Goal: Information Seeking & Learning: Learn about a topic

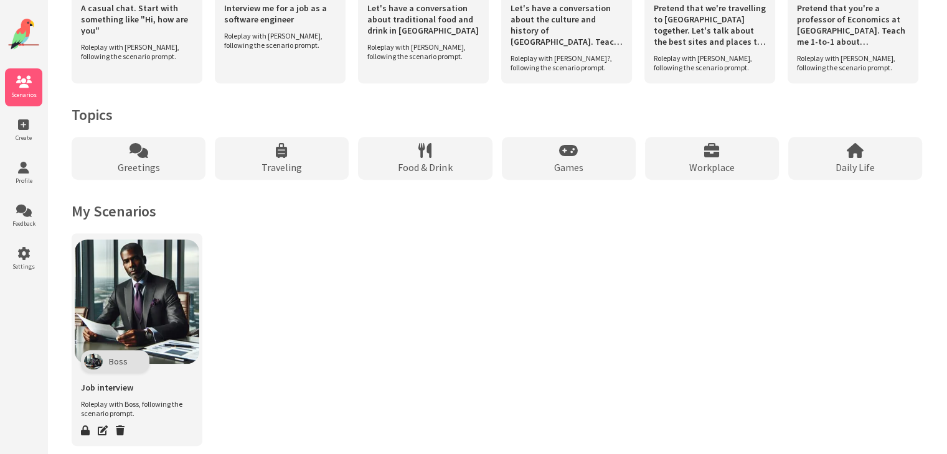
scroll to position [551, 0]
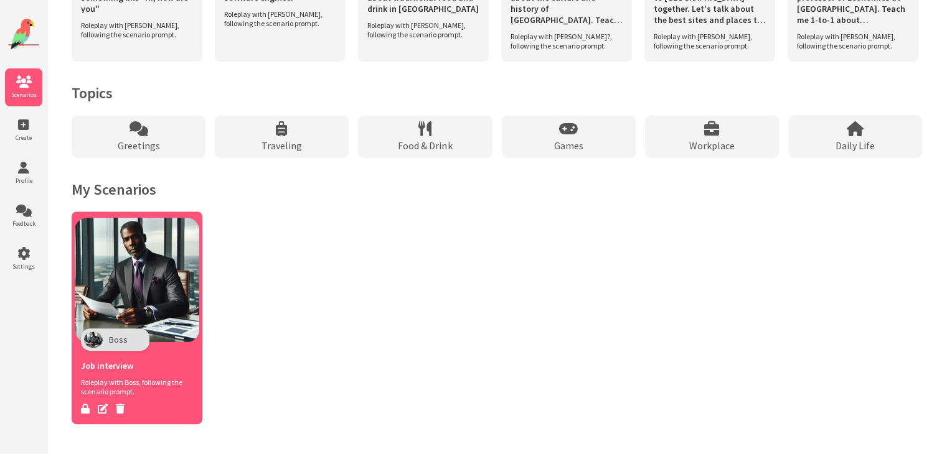
click at [148, 230] on img at bounding box center [137, 280] width 124 height 124
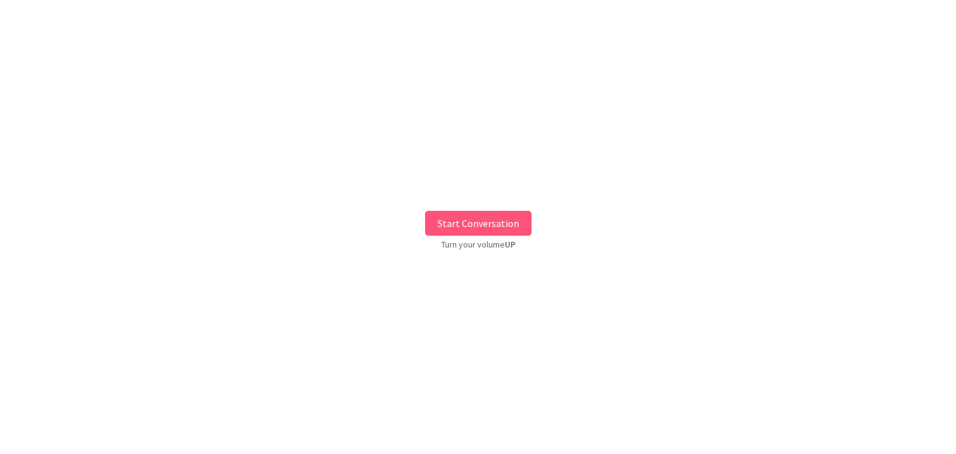
click at [505, 230] on button "Start Conversation" at bounding box center [478, 223] width 106 height 25
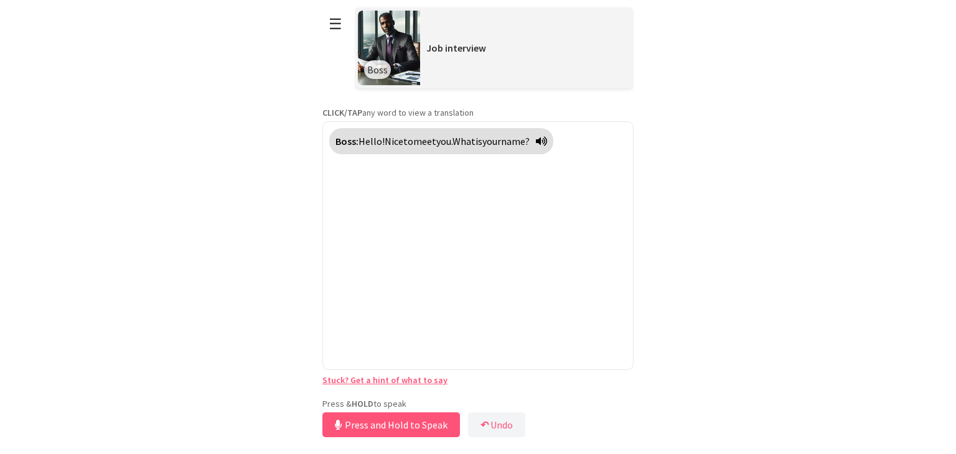
click at [448, 400] on div "Press & HOLD to speak Press and Hold to Speak ↶ Undo Save No voice detected. Ho…" at bounding box center [477, 419] width 311 height 42
click at [454, 426] on div "Press & HOLD to speak Release to Stop Speaking ↶ Undo Save No voice detected. H…" at bounding box center [477, 419] width 311 height 42
click at [444, 421] on button "Release to Stop Speaking" at bounding box center [389, 425] width 134 height 25
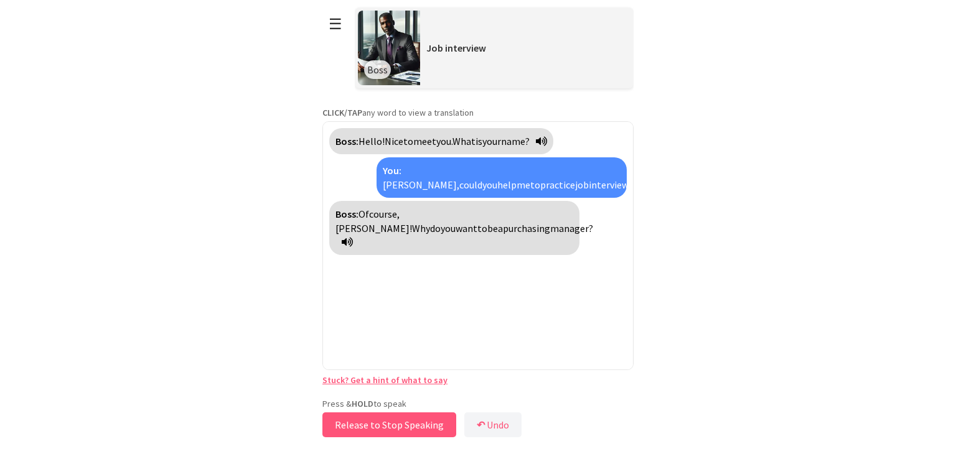
click at [443, 424] on button "Release to Stop Speaking" at bounding box center [389, 425] width 134 height 25
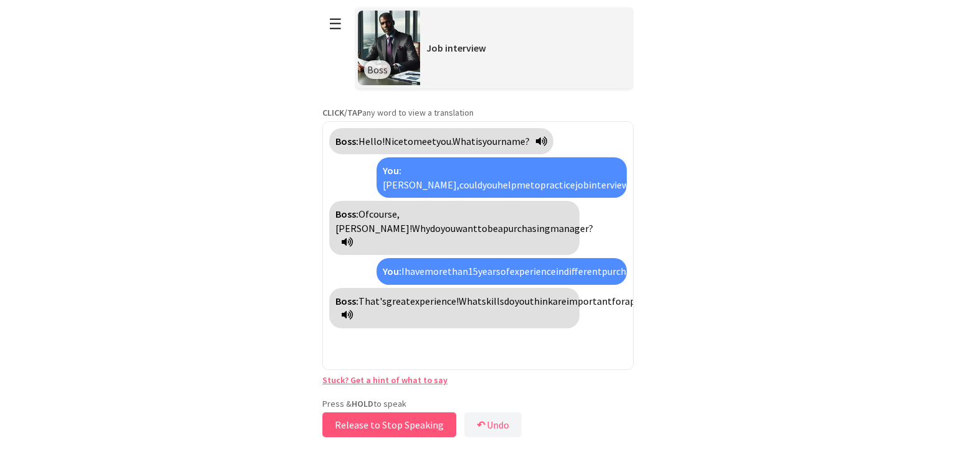
click at [431, 422] on button "Release to Stop Speaking" at bounding box center [389, 425] width 134 height 25
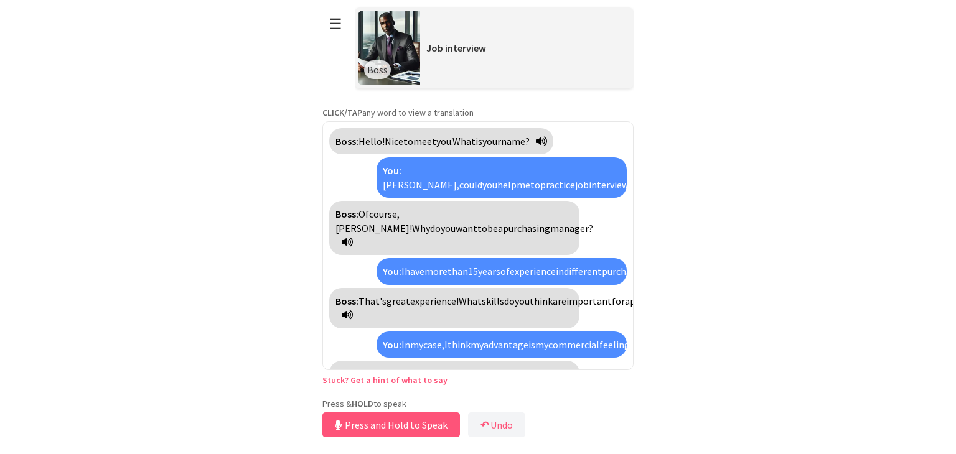
scroll to position [132, 0]
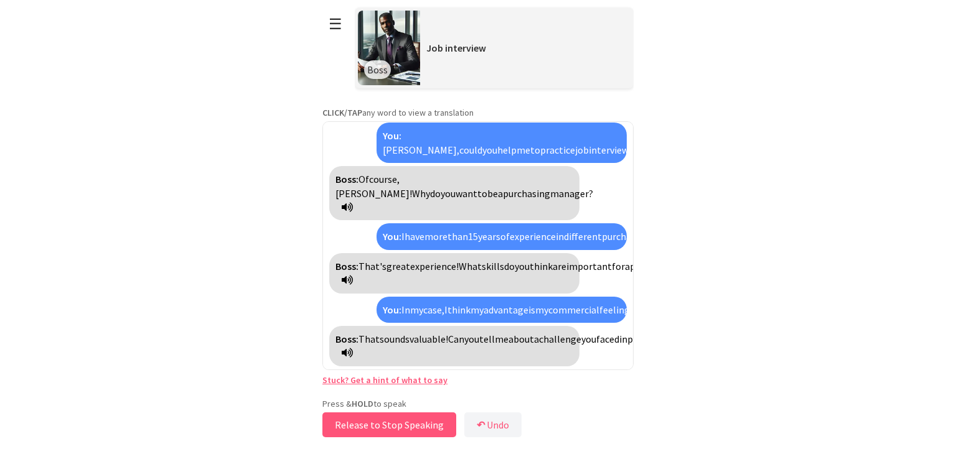
click at [407, 425] on button "Release to Stop Speaking" at bounding box center [389, 425] width 134 height 25
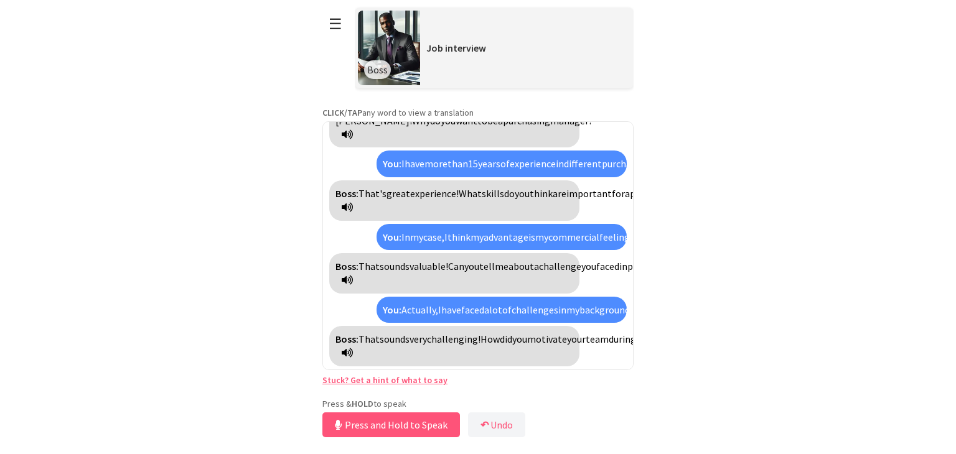
scroll to position [274, 0]
click at [408, 424] on button "Release to Stop Speaking" at bounding box center [389, 425] width 134 height 25
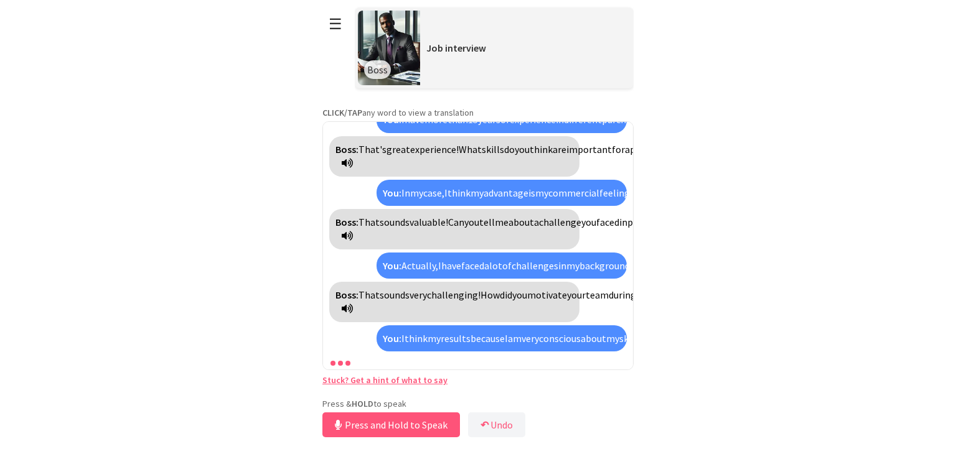
scroll to position [418, 0]
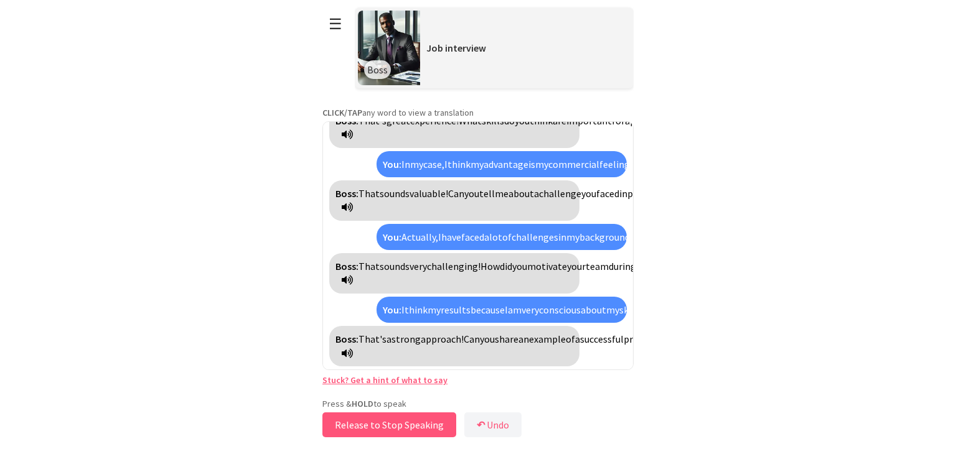
click at [424, 426] on button "Release to Stop Speaking" at bounding box center [389, 425] width 134 height 25
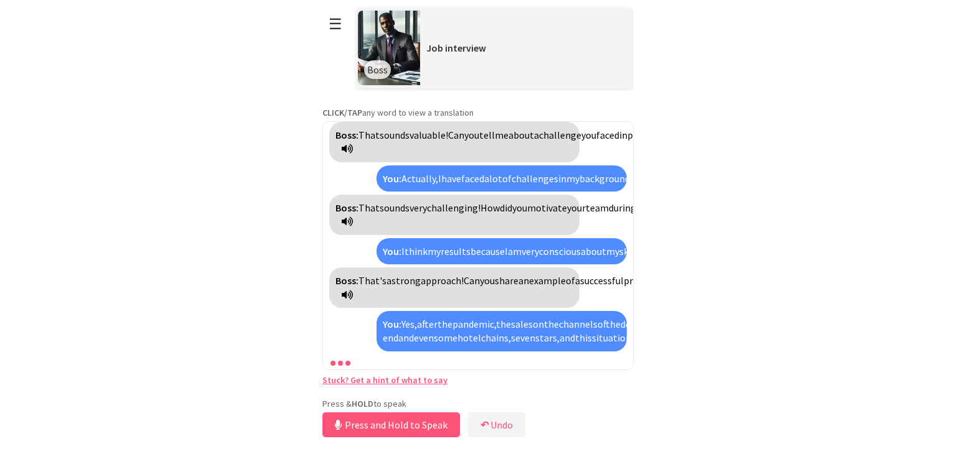
scroll to position [644, 0]
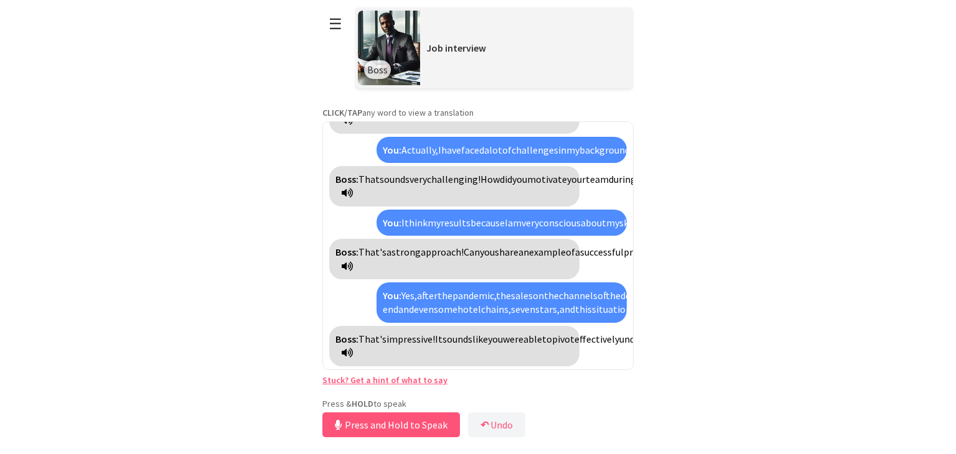
click at [428, 377] on link "Stuck? Get a hint of what to say" at bounding box center [384, 380] width 125 height 11
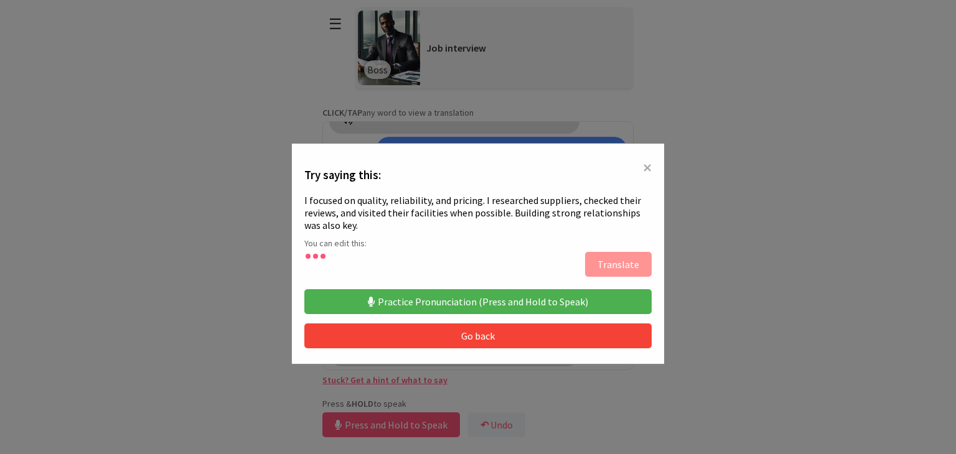
type textarea "**********"
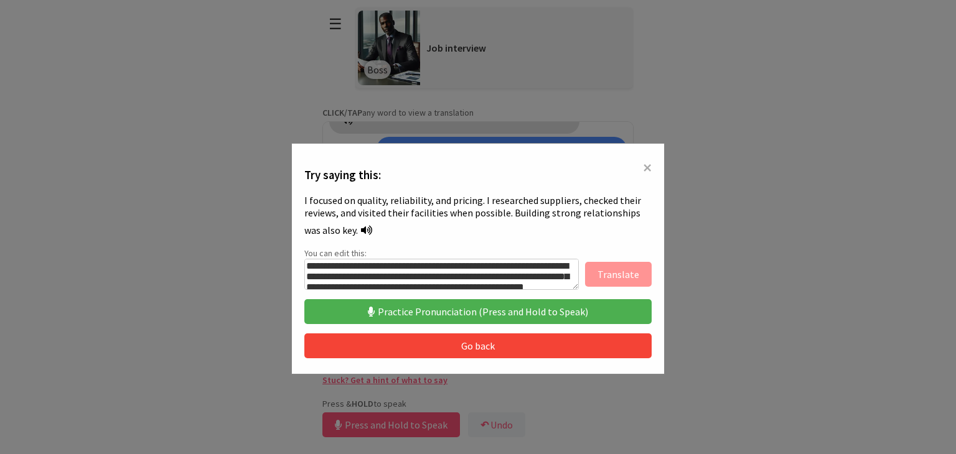
click at [443, 292] on div "**********" at bounding box center [477, 258] width 373 height 231
click at [471, 312] on button "Practice Pronunciation (Press and Hold to Speak)" at bounding box center [477, 311] width 347 height 25
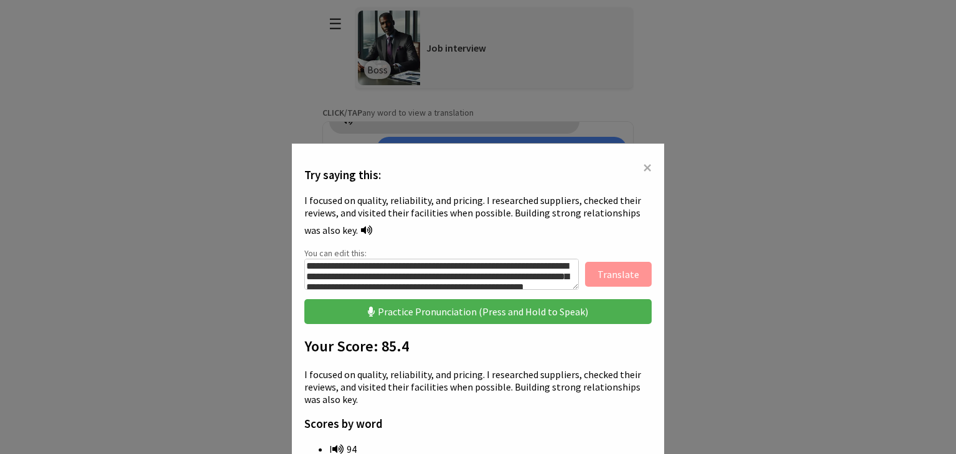
click at [535, 313] on button "Practice Pronunciation (Press and Hold to Speak)" at bounding box center [477, 311] width 347 height 25
click at [643, 165] on span "×" at bounding box center [647, 167] width 9 height 22
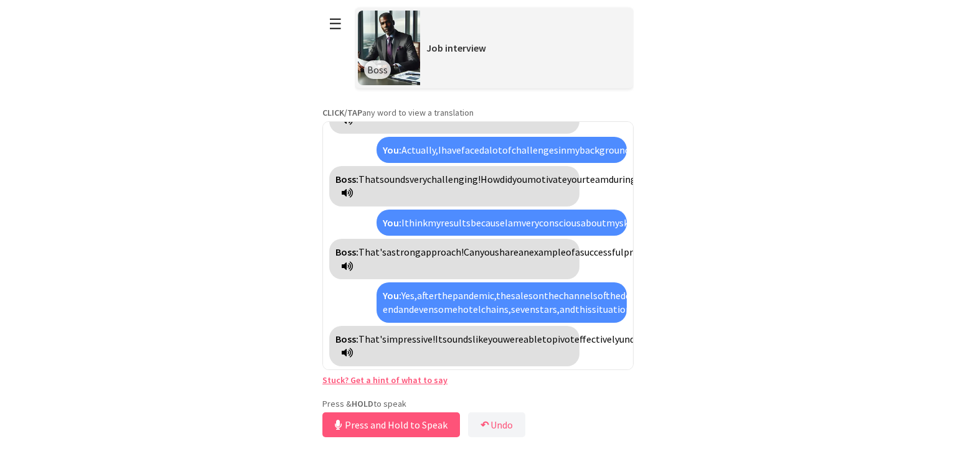
scroll to position [644, 0]
